Goal: Task Accomplishment & Management: Use online tool/utility

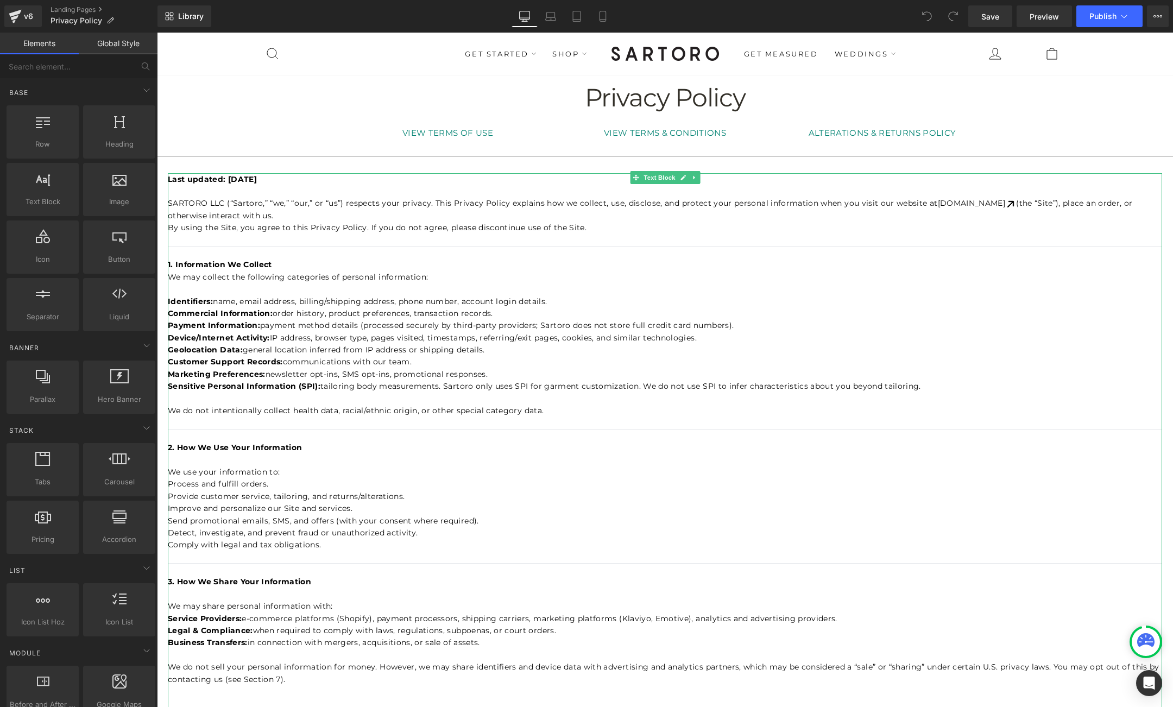
click at [466, 380] on p "Marketing Preferences: newsletter opt-ins, SMS opt-ins, promotional responses." at bounding box center [665, 374] width 994 height 12
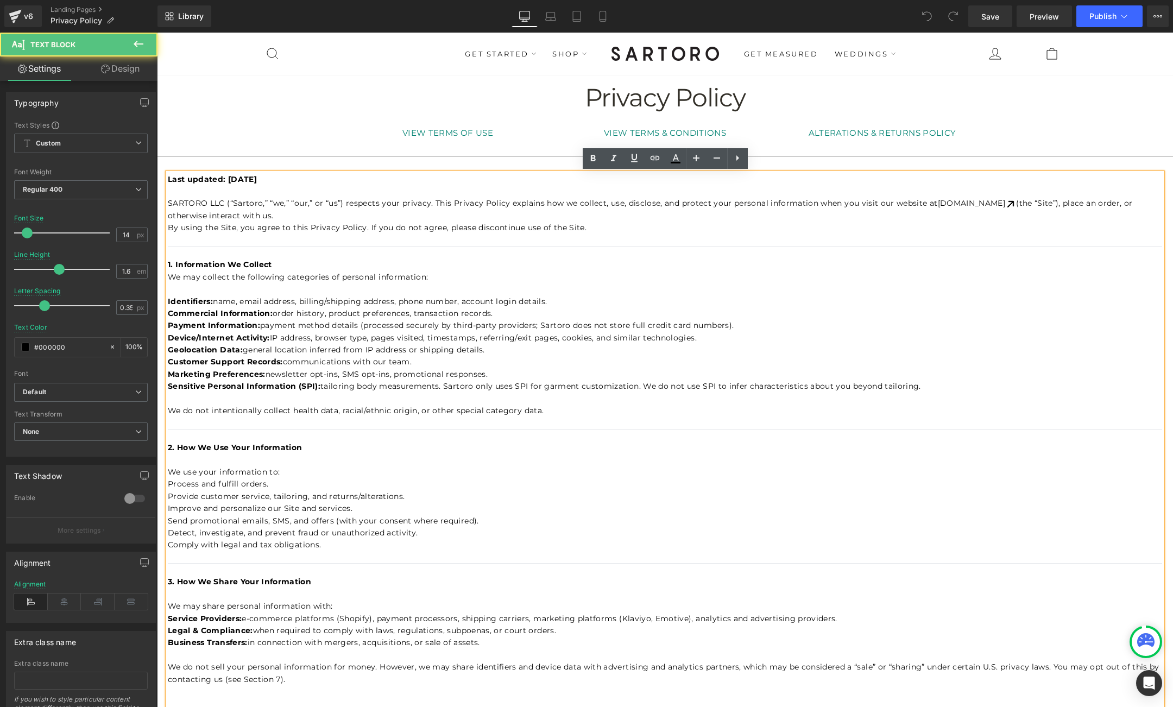
click at [465, 380] on p "Marketing Preferences: newsletter opt-ins, SMS opt-ins, promotional responses." at bounding box center [665, 374] width 994 height 12
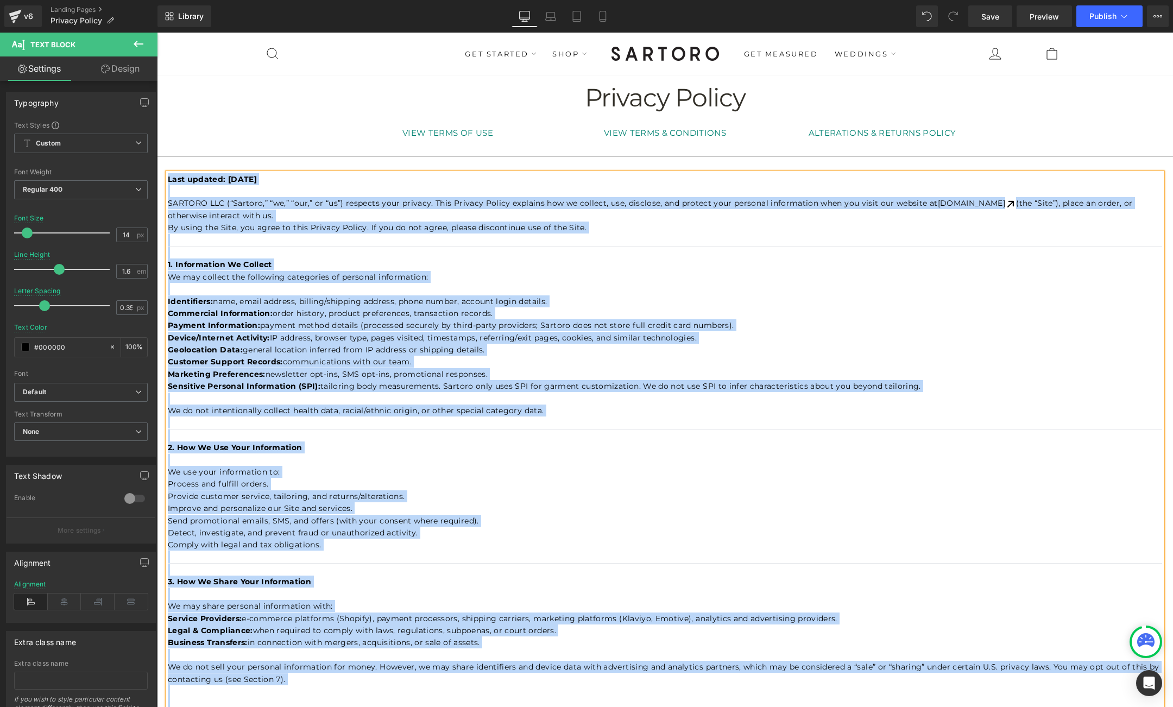
copy div "Lore ipsumdo: Sitame 34, 2884 CONSECT ADI (“Elitsed,” “do,” “eiu,” te “in”) utl…"
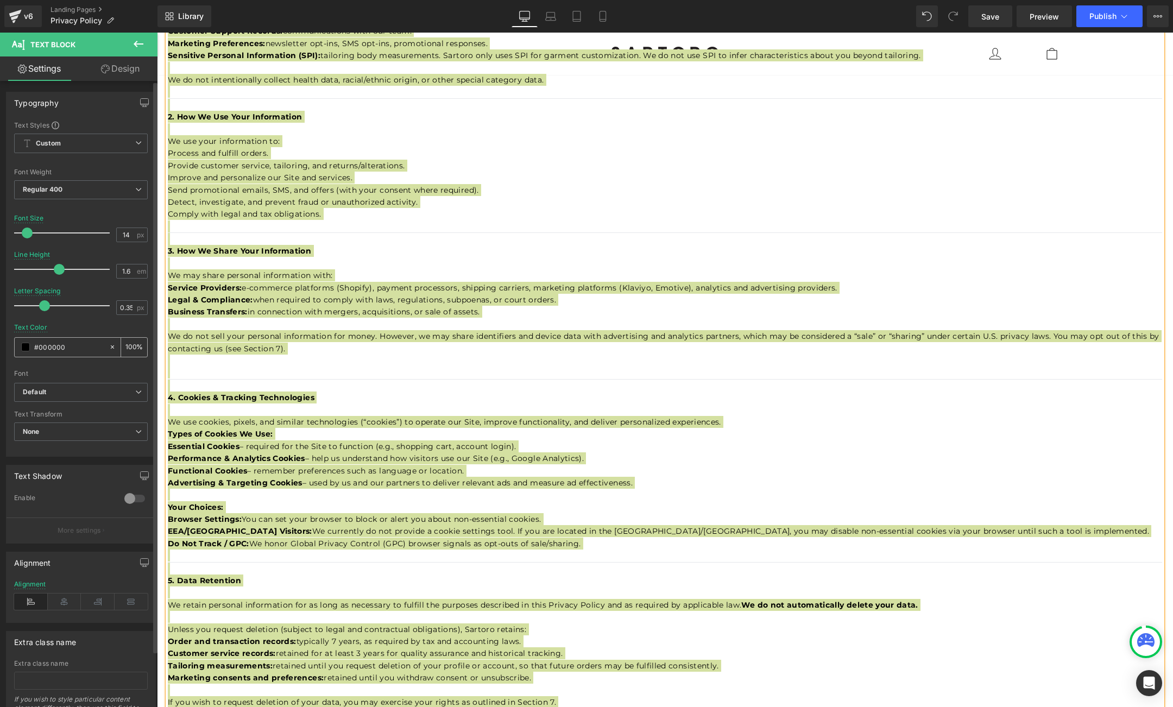
scroll to position [340, 0]
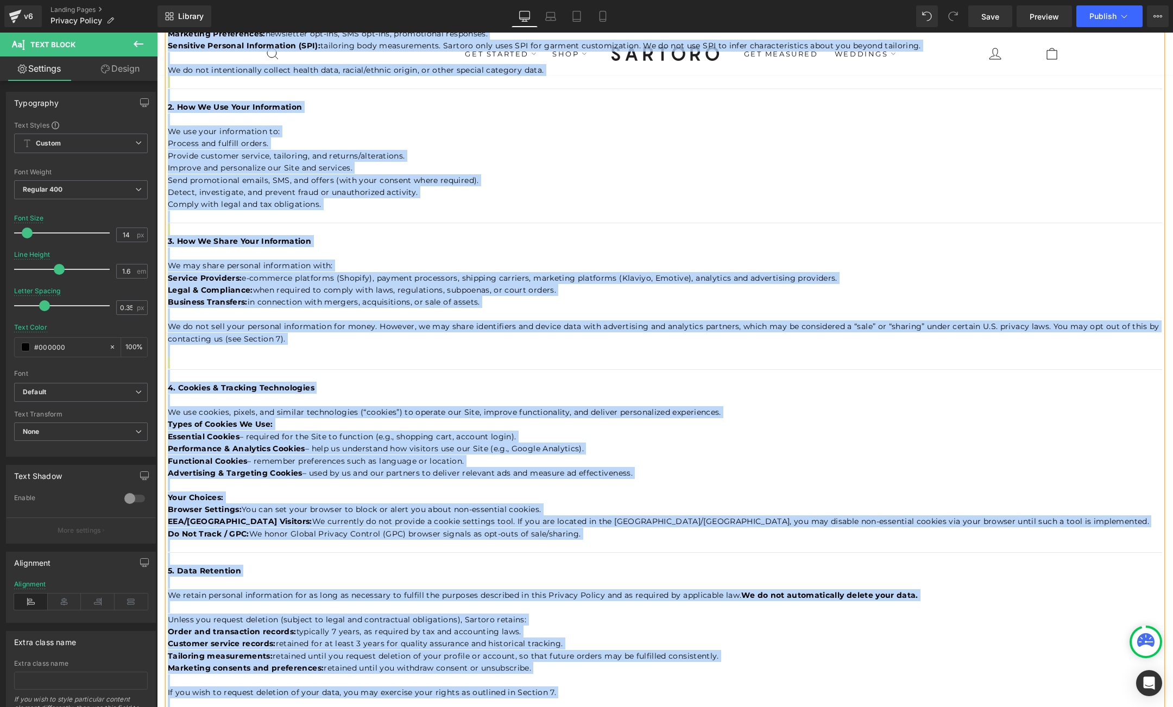
click at [344, 434] on span "– required for the Site to function (e.g., shopping cart, account login)." at bounding box center [377, 437] width 277 height 10
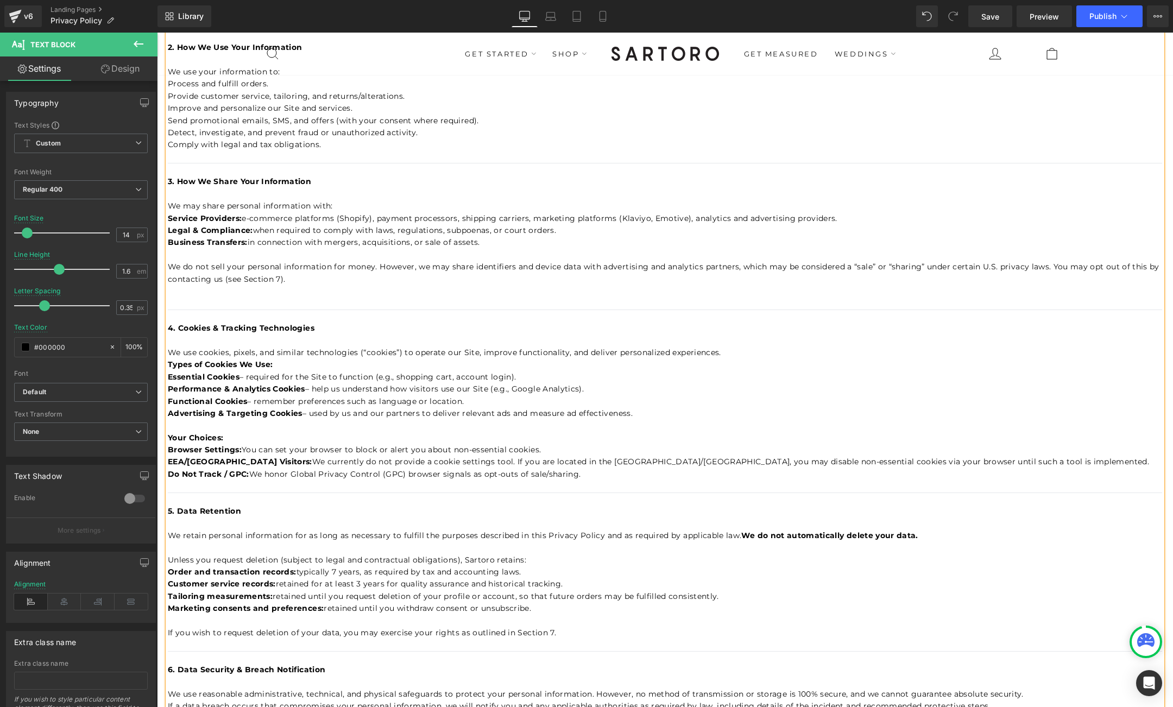
scroll to position [402, 0]
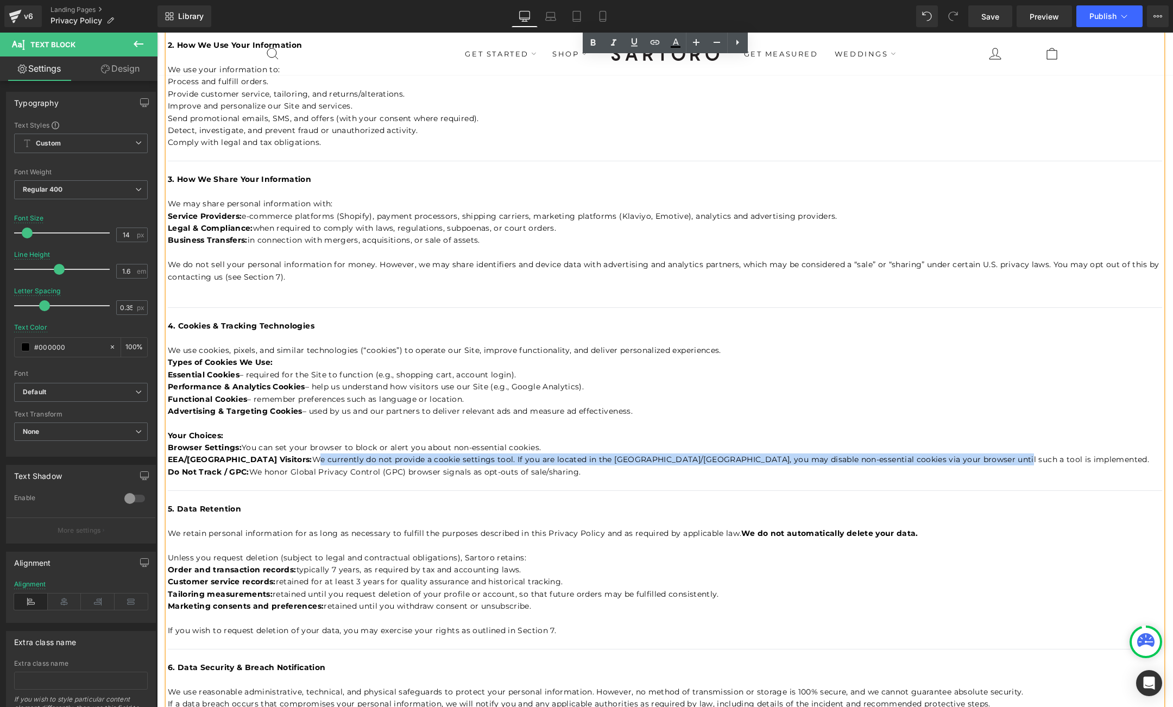
drag, startPoint x: 240, startPoint y: 459, endPoint x: 921, endPoint y: 459, distance: 680.9
click at [921, 459] on span "We currently do not provide a cookie settings tool. If you are located in the […" at bounding box center [730, 459] width 837 height 10
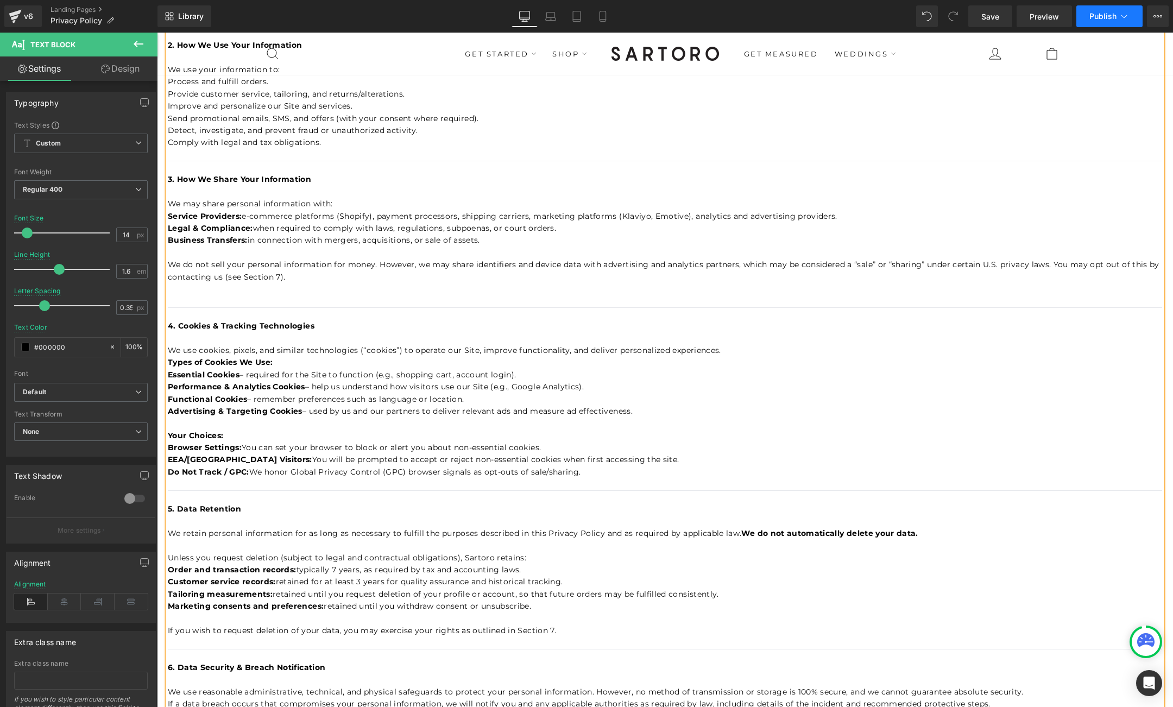
click at [1103, 16] on span "Publish" at bounding box center [1102, 16] width 27 height 9
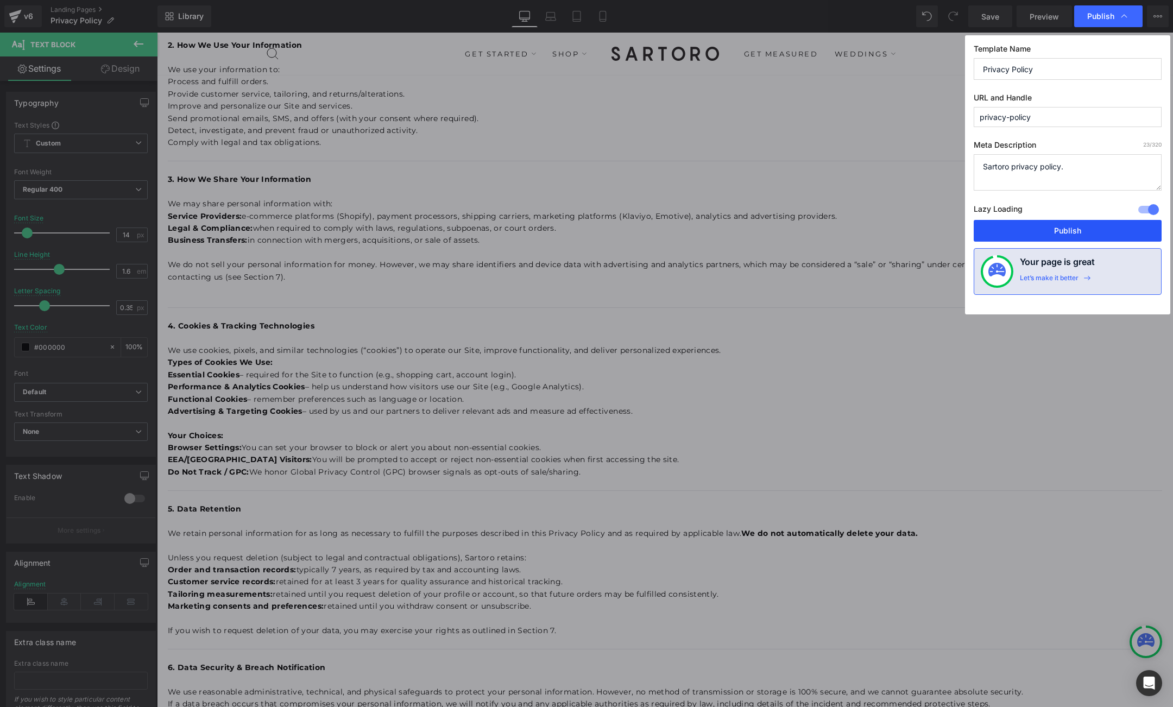
click at [0, 0] on button "Publish" at bounding box center [0, 0] width 0 height 0
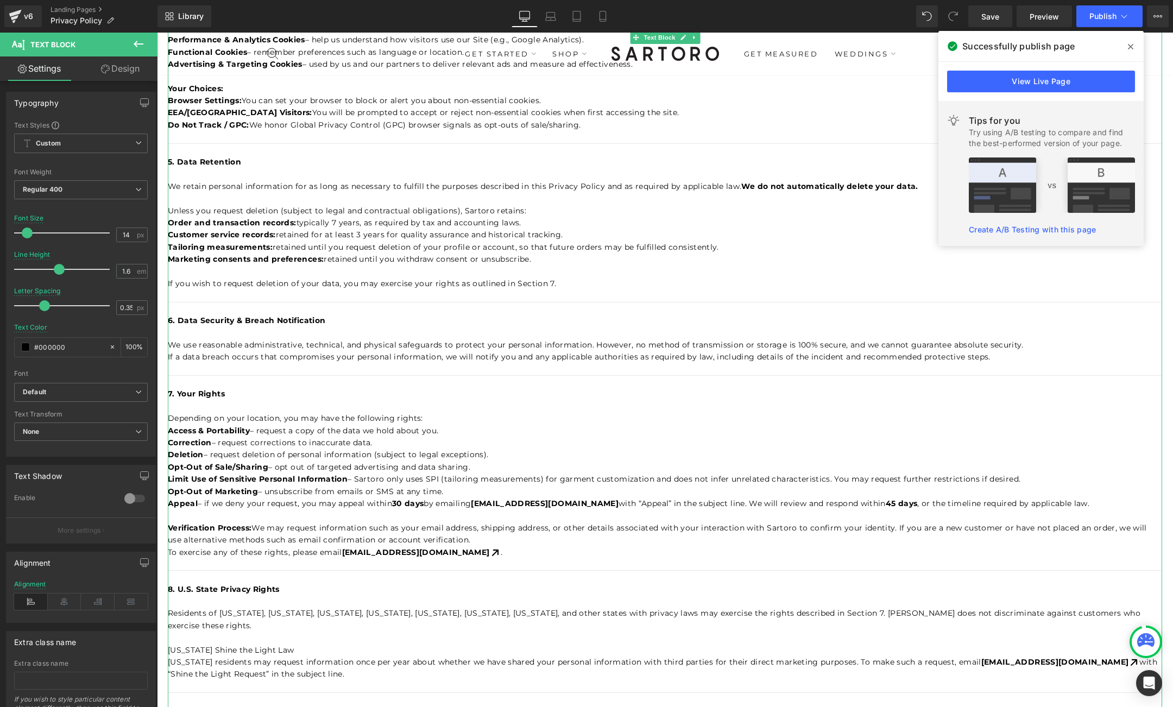
scroll to position [743, 0]
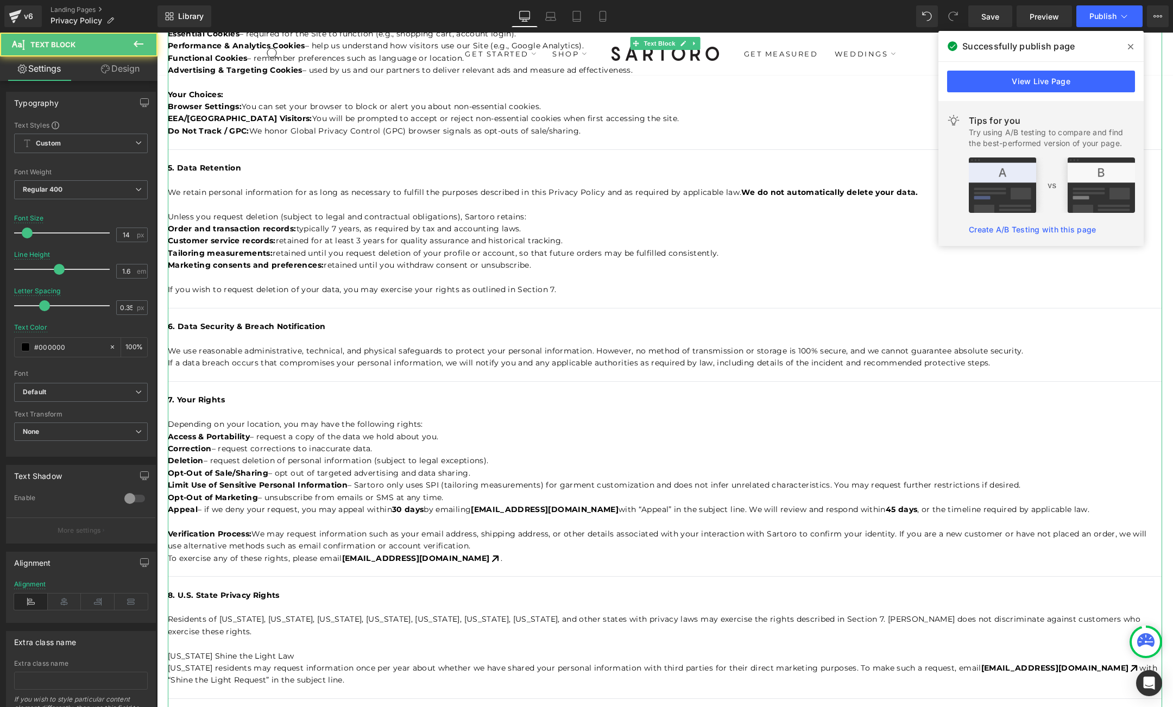
click at [886, 508] on strong "45 days" at bounding box center [901, 509] width 31 height 10
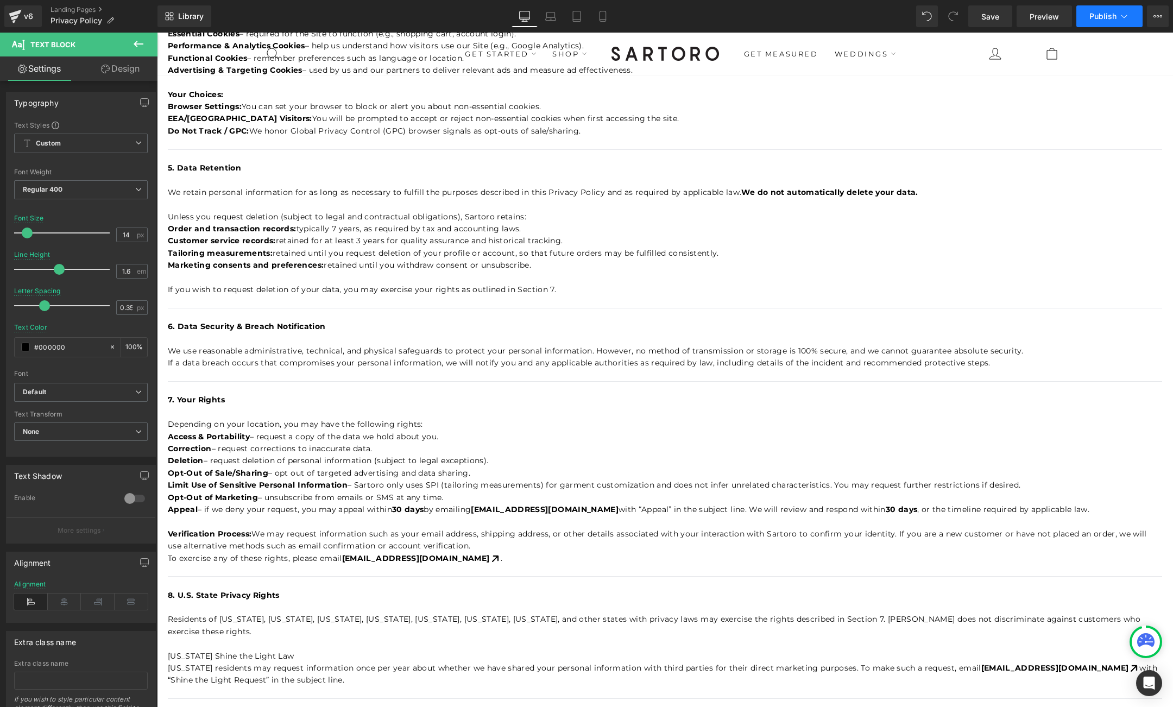
click at [1098, 15] on span "Publish" at bounding box center [1102, 16] width 27 height 9
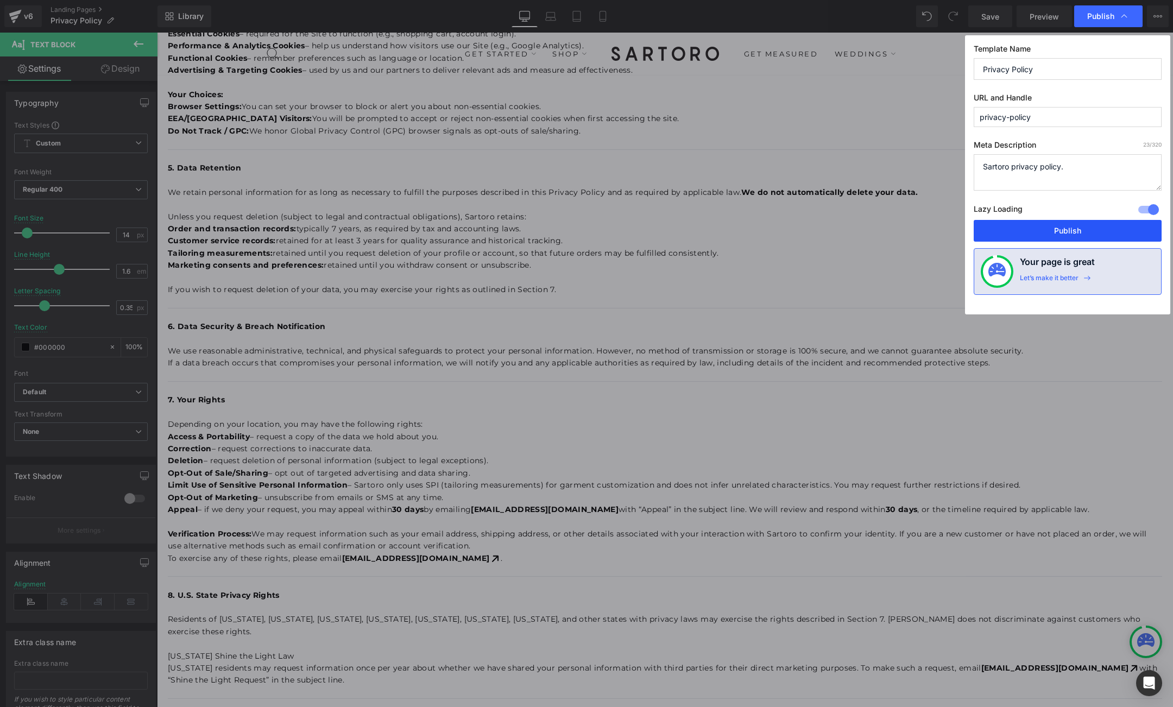
click at [1038, 235] on button "Publish" at bounding box center [1068, 231] width 188 height 22
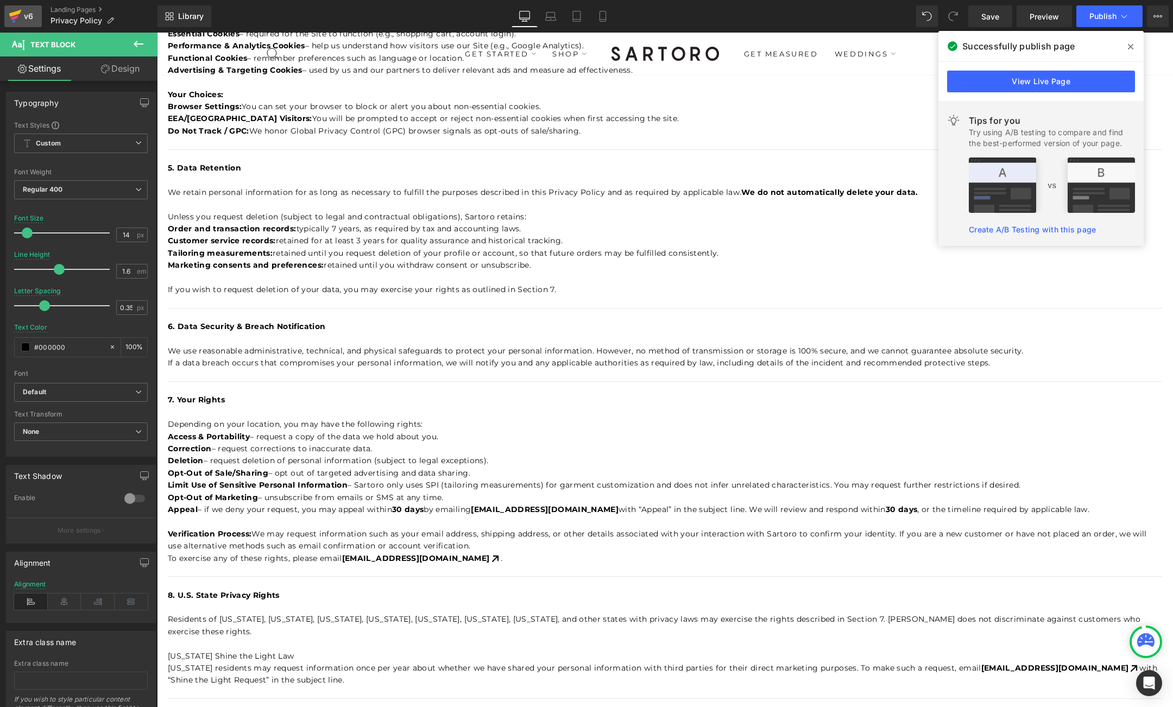
click at [22, 16] on div "v6" at bounding box center [29, 16] width 14 height 14
